Goal: Task Accomplishment & Management: Manage account settings

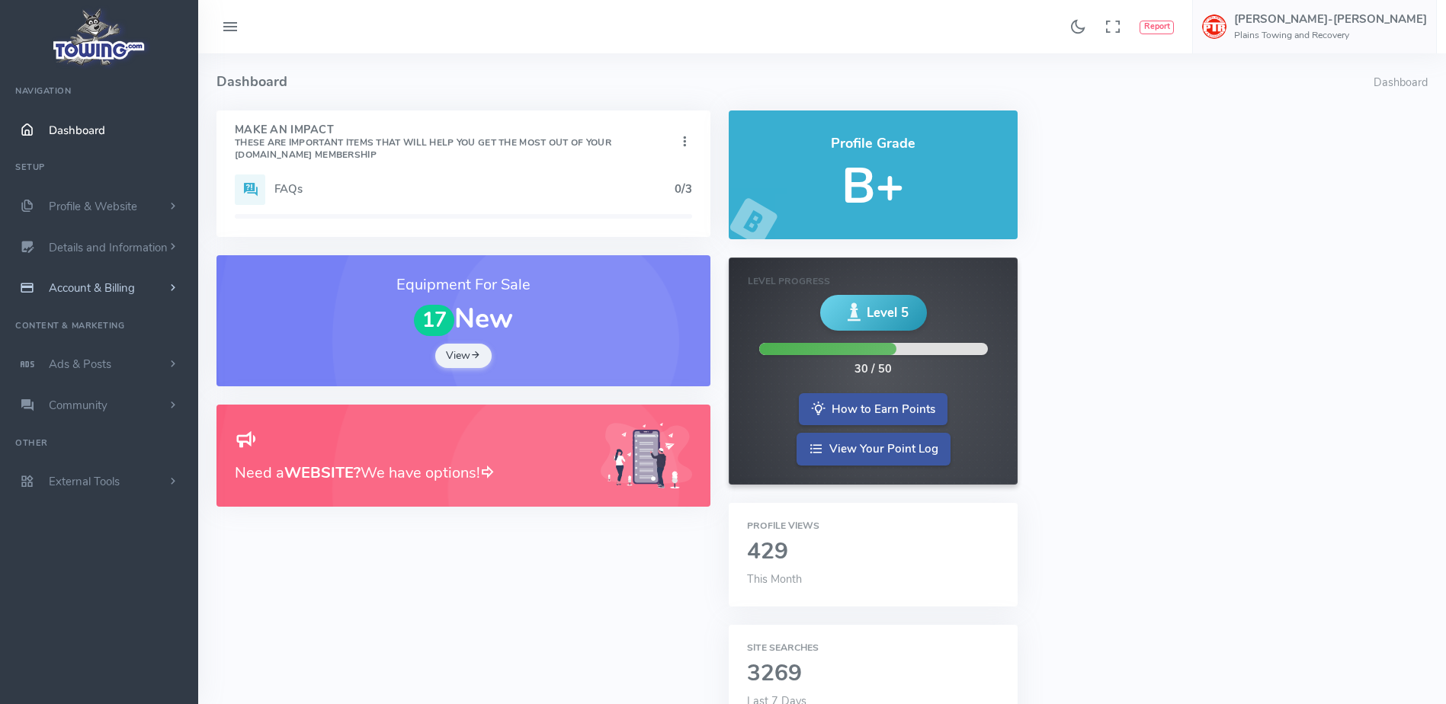
drag, startPoint x: 0, startPoint y: 0, endPoint x: 149, endPoint y: 297, distance: 331.7
click at [149, 297] on link "Account & Billing" at bounding box center [99, 288] width 198 height 41
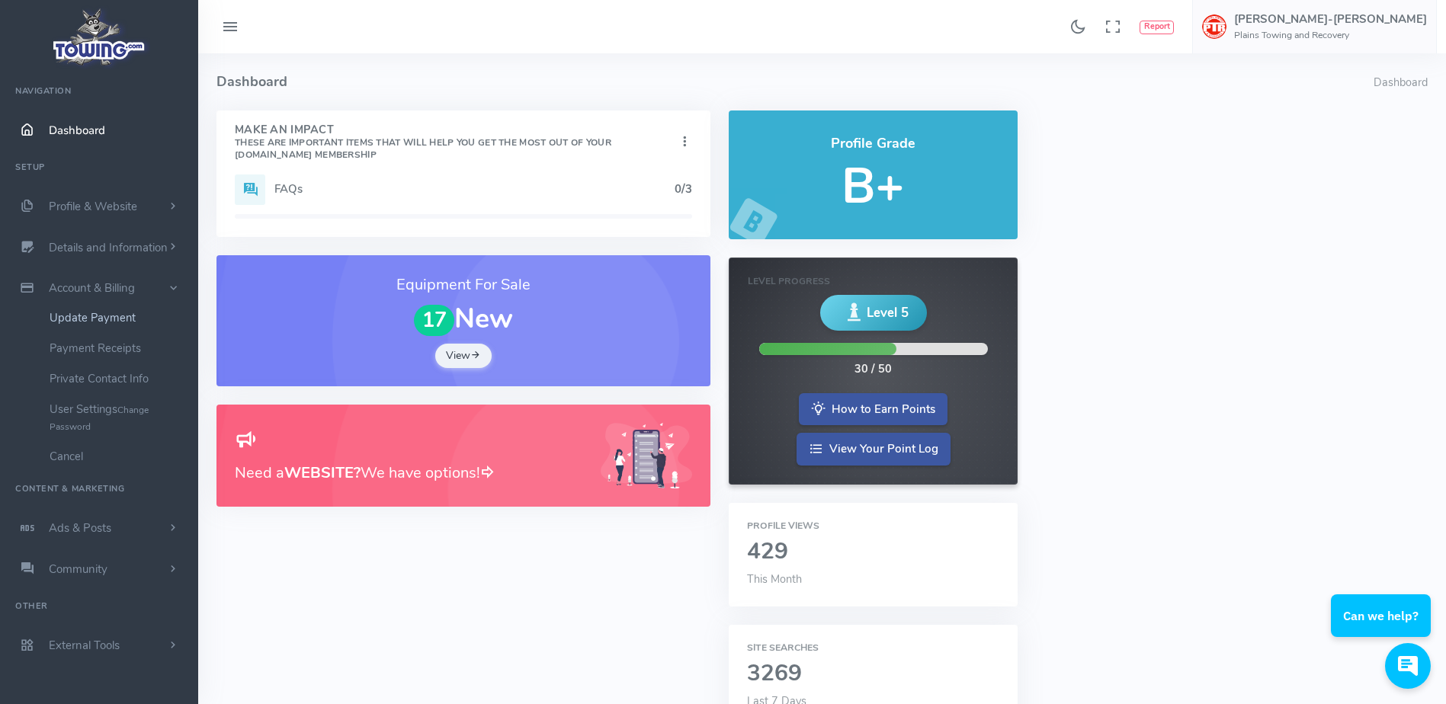
click at [136, 312] on link "Update Payment" at bounding box center [118, 318] width 160 height 30
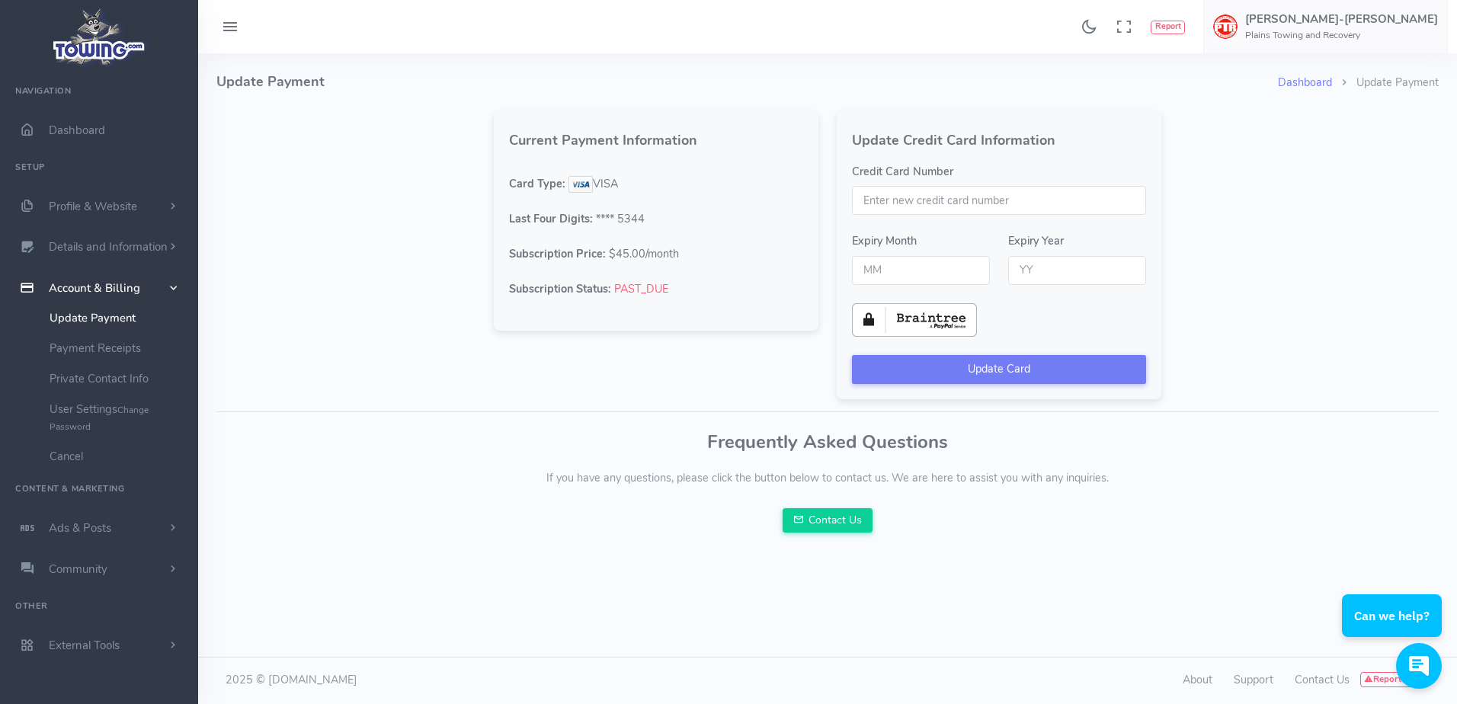
click at [418, 232] on div "Dashboard Update Payment Update Payment Current Payment Information Card Type: …" at bounding box center [827, 302] width 1241 height 498
click at [598, 591] on div "Dashboard Update Payment Update Payment Current Payment Information Card Type: …" at bounding box center [827, 377] width 1259 height 649
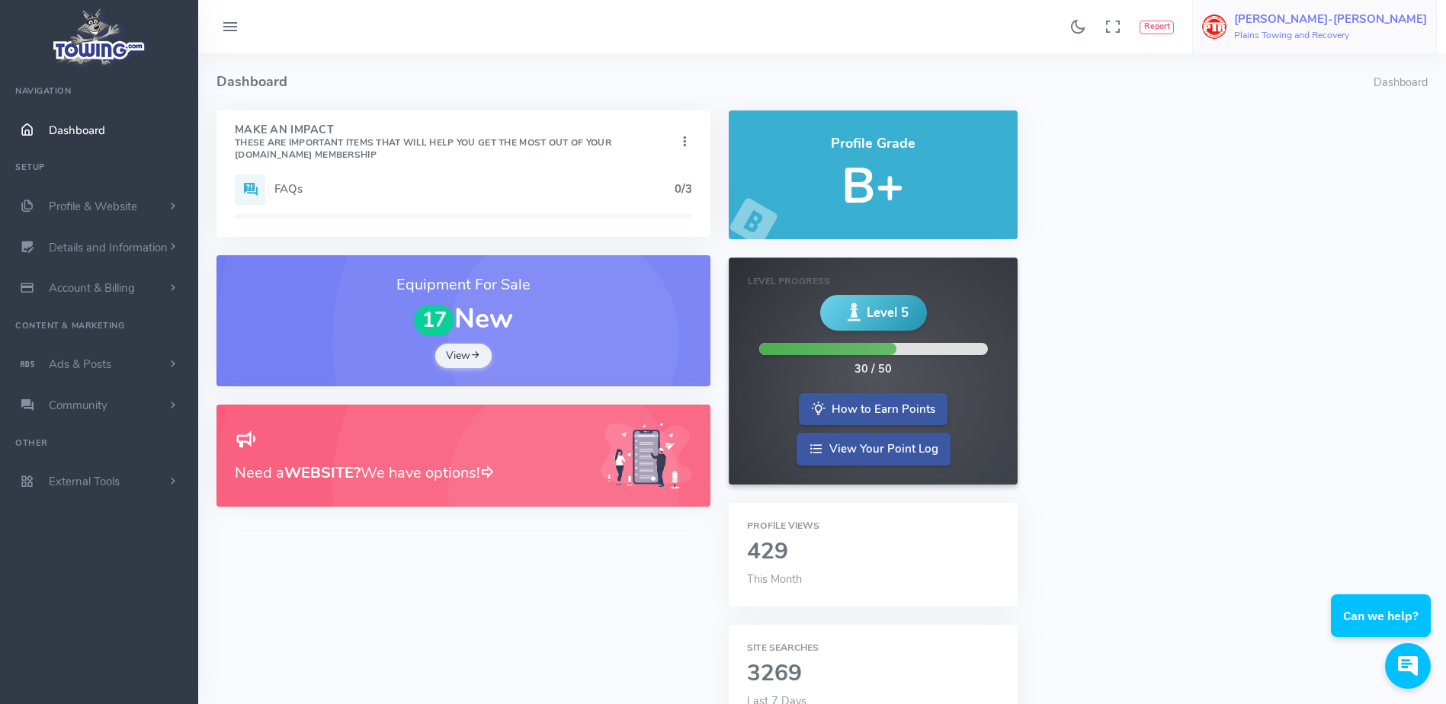
click at [1361, 30] on h6 "Plains Towing and Recovery" at bounding box center [1330, 35] width 193 height 10
click at [1277, 146] on span "Logout" at bounding box center [1260, 145] width 34 height 15
